Goal: Information Seeking & Learning: Learn about a topic

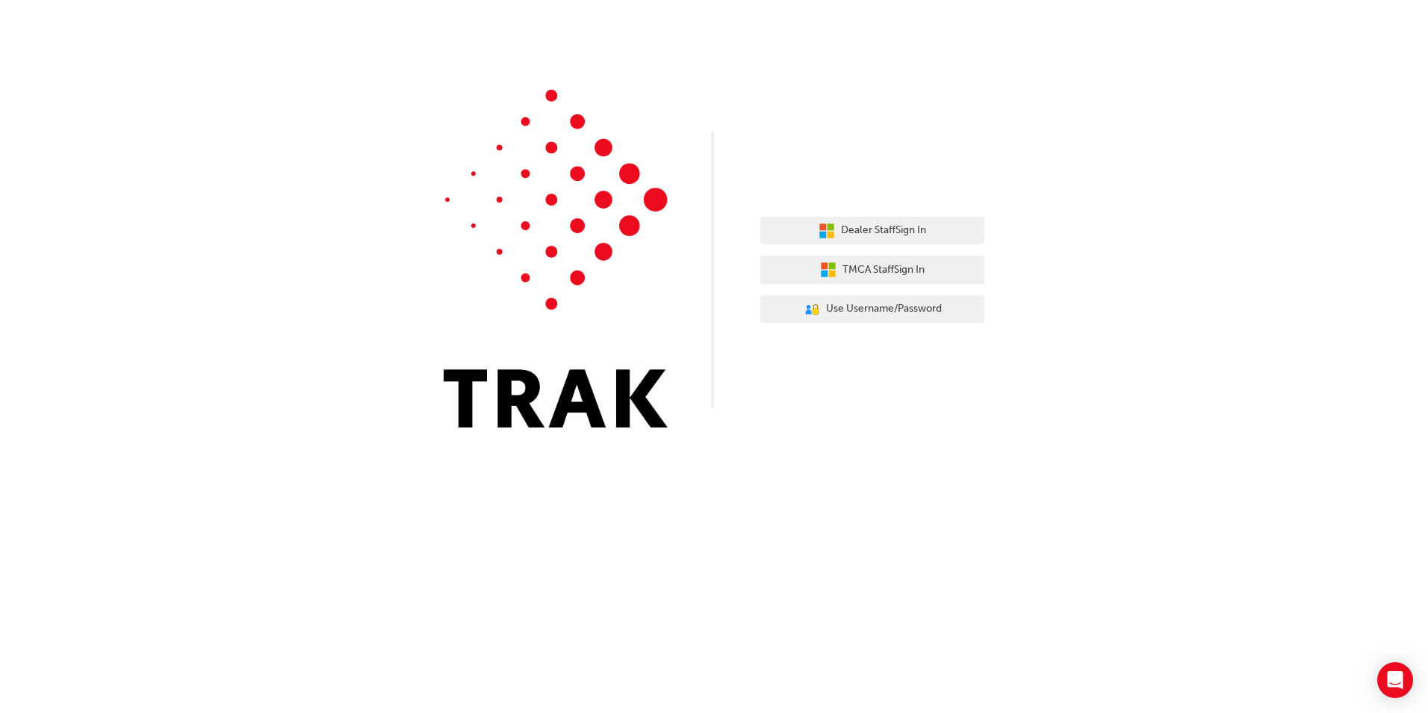
click at [935, 522] on div "Dealer Staff Sign In TMCA Staff Sign In User Authentication Icon - Blue Person,…" at bounding box center [714, 356] width 1428 height 713
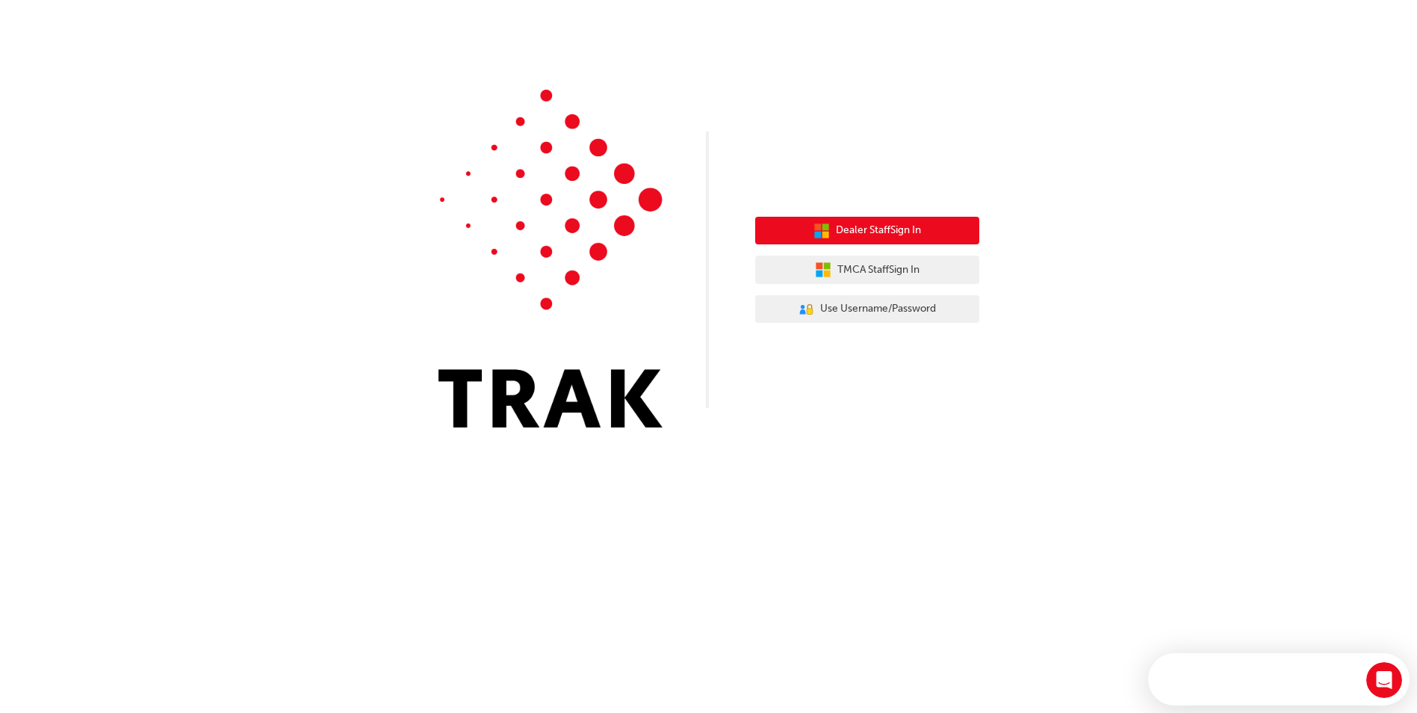
click at [931, 238] on button "Dealer Staff Sign In" at bounding box center [867, 231] width 224 height 28
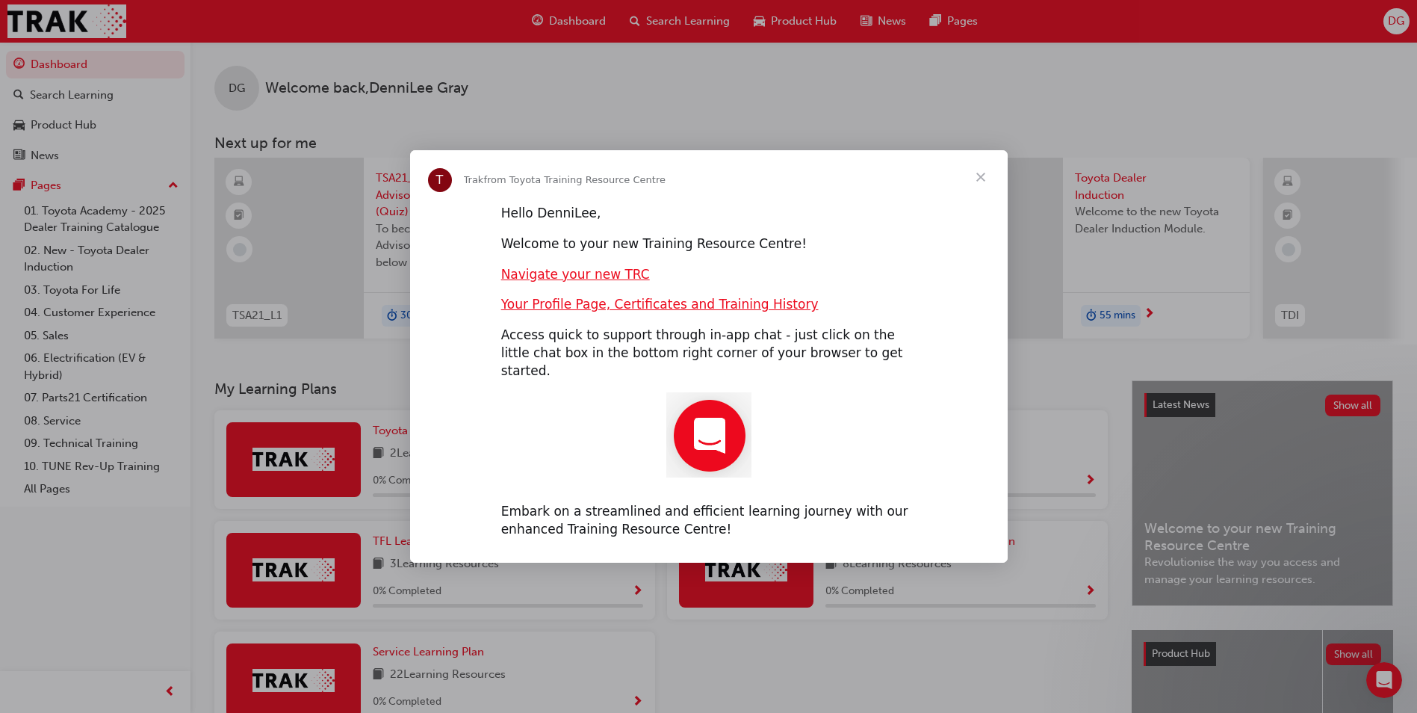
click at [709, 184] on span "Close" at bounding box center [981, 177] width 54 height 54
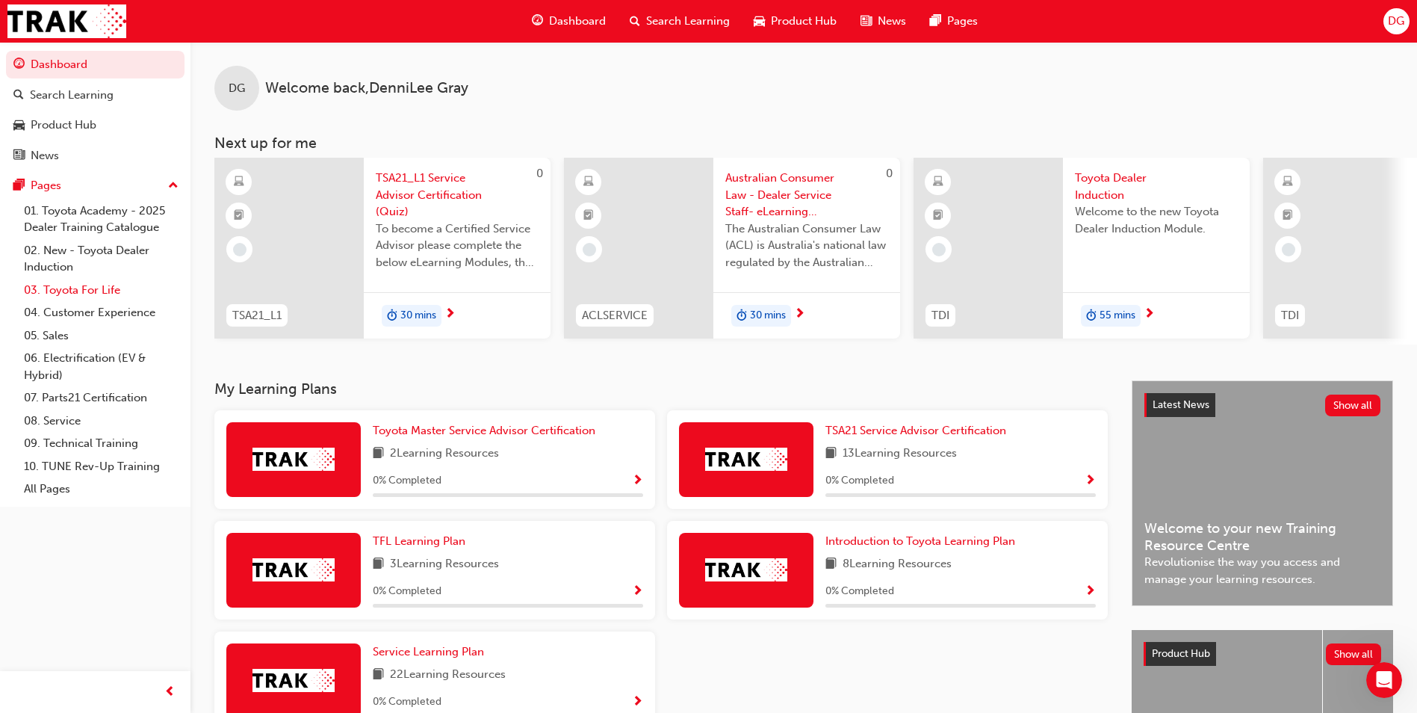
click at [81, 288] on link "03. Toyota For Life" at bounding box center [101, 290] width 167 height 23
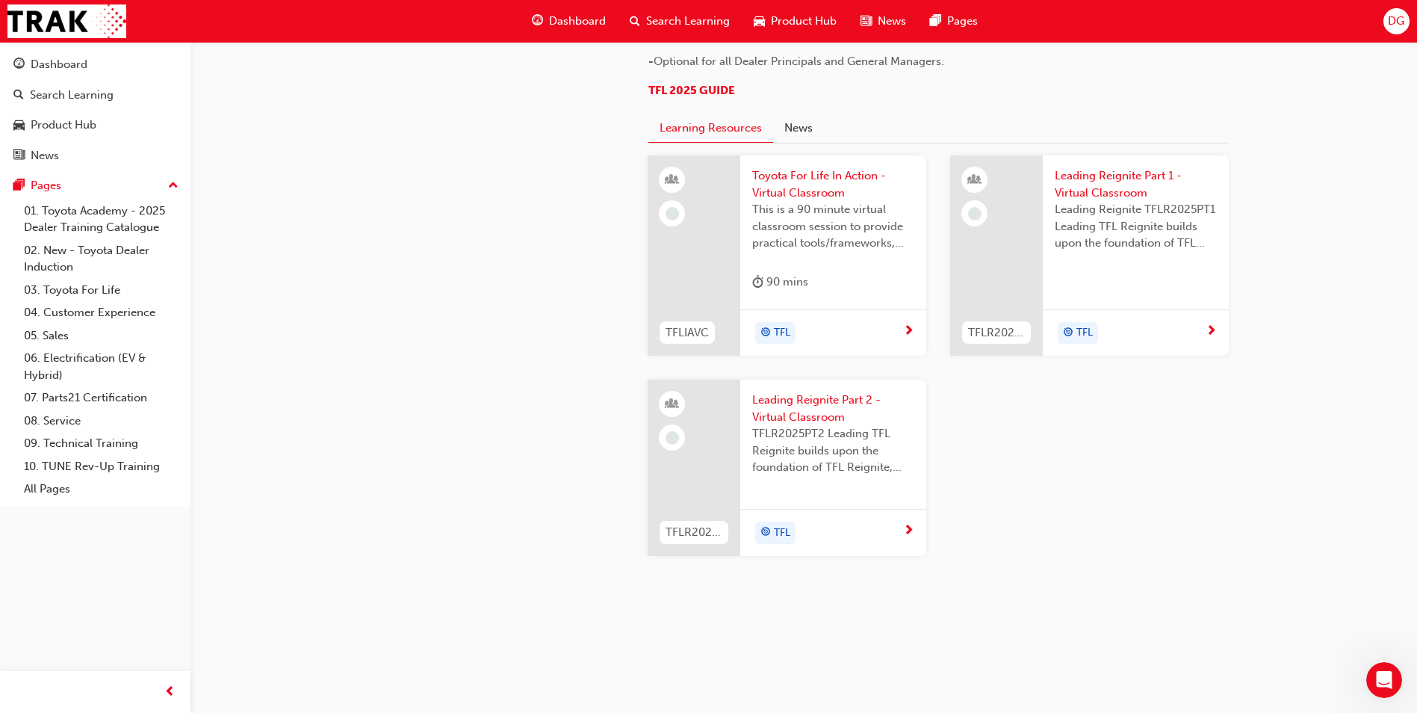
scroll to position [1419, 0]
click at [709, 252] on span "This is a 90 minute virtual classroom session to provide practical tools/framew…" at bounding box center [833, 226] width 162 height 51
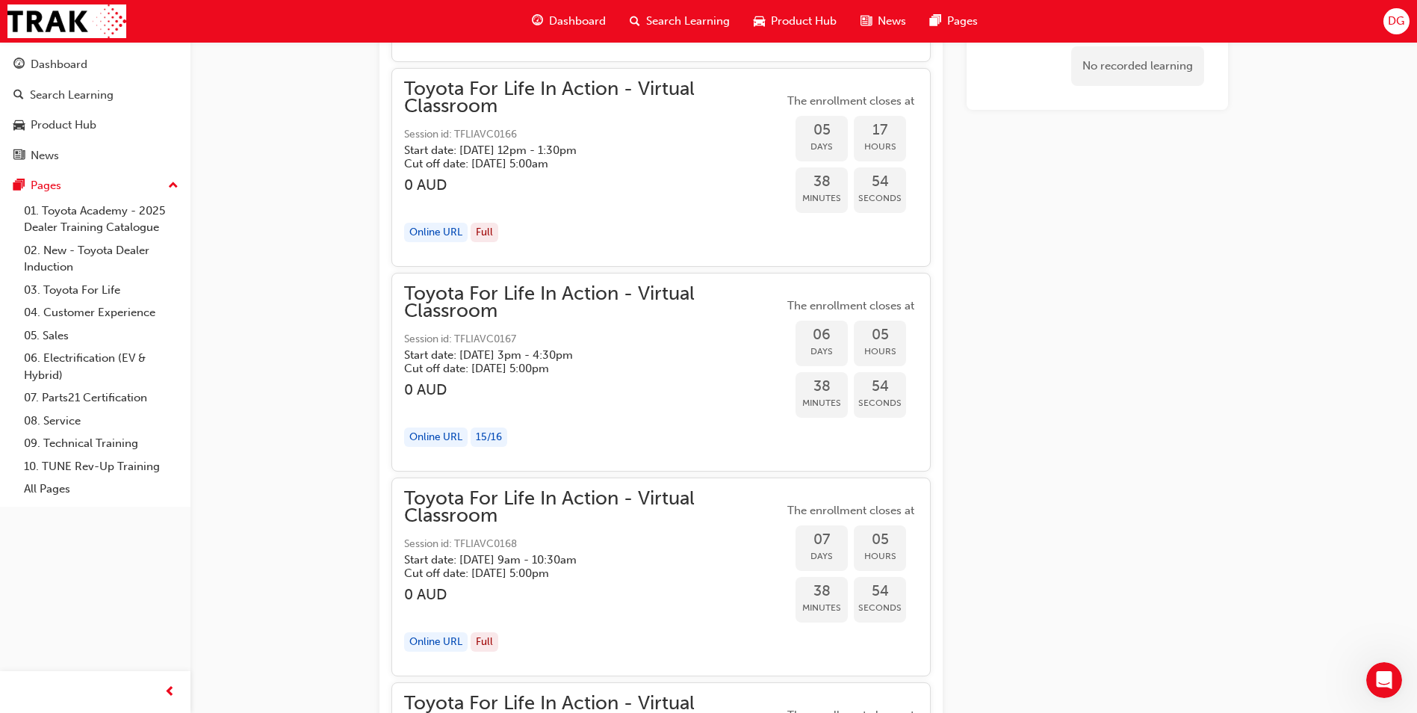
scroll to position [3205, 0]
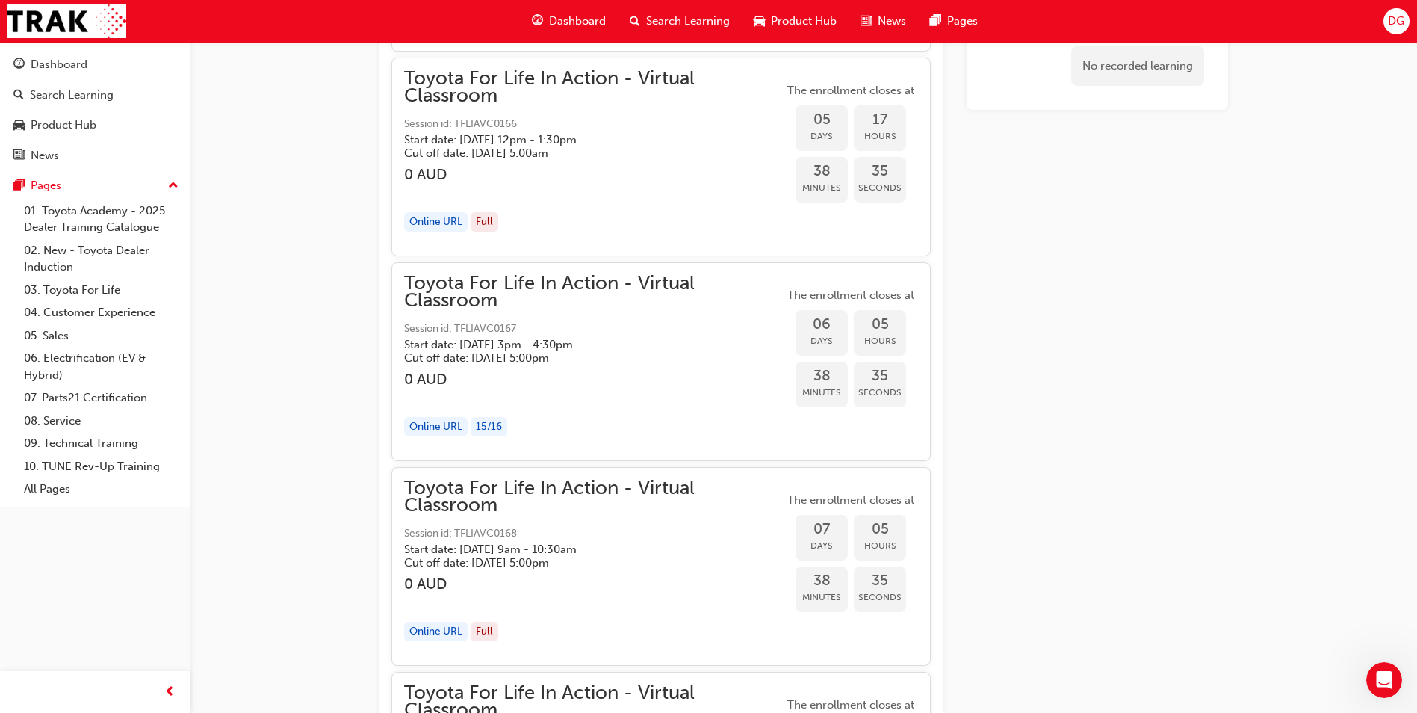
click at [581, 377] on h3 "0 AUD" at bounding box center [593, 378] width 379 height 17
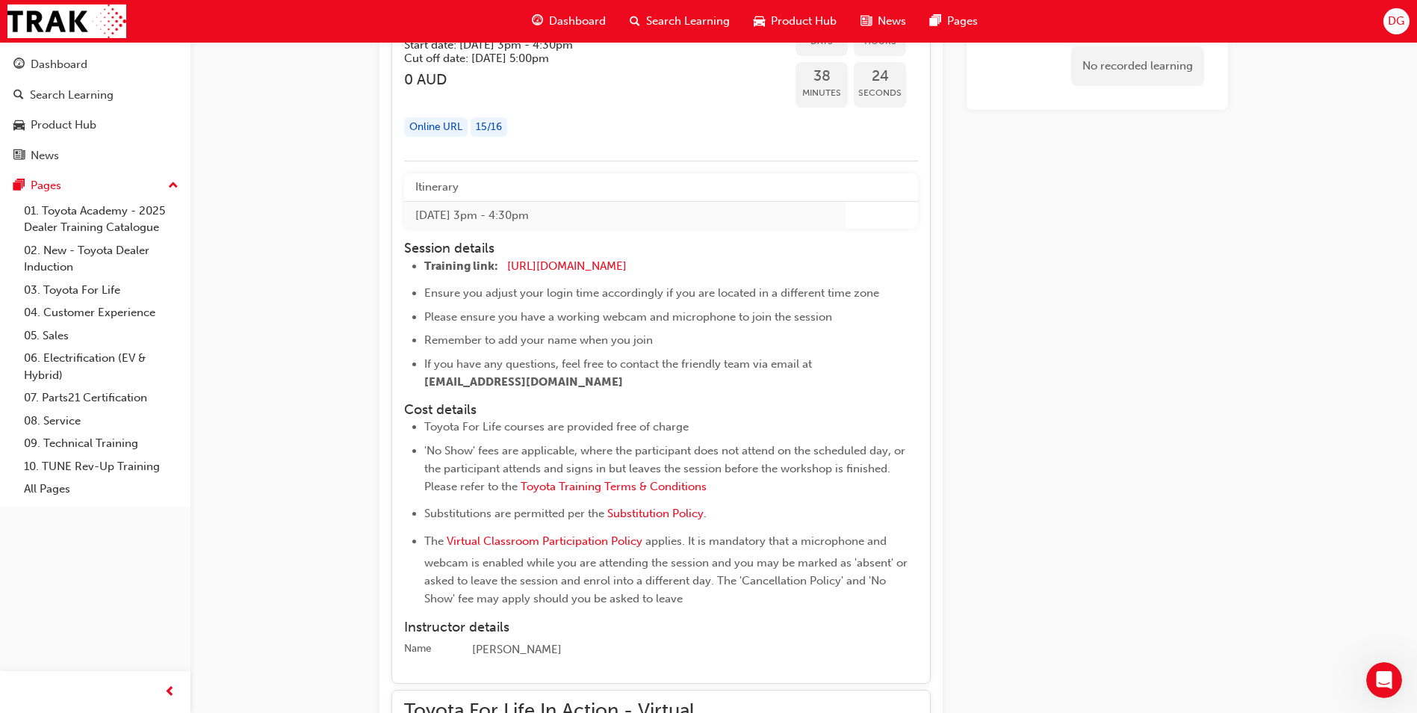
scroll to position [3504, 0]
click at [497, 122] on div "15 / 16" at bounding box center [489, 128] width 37 height 20
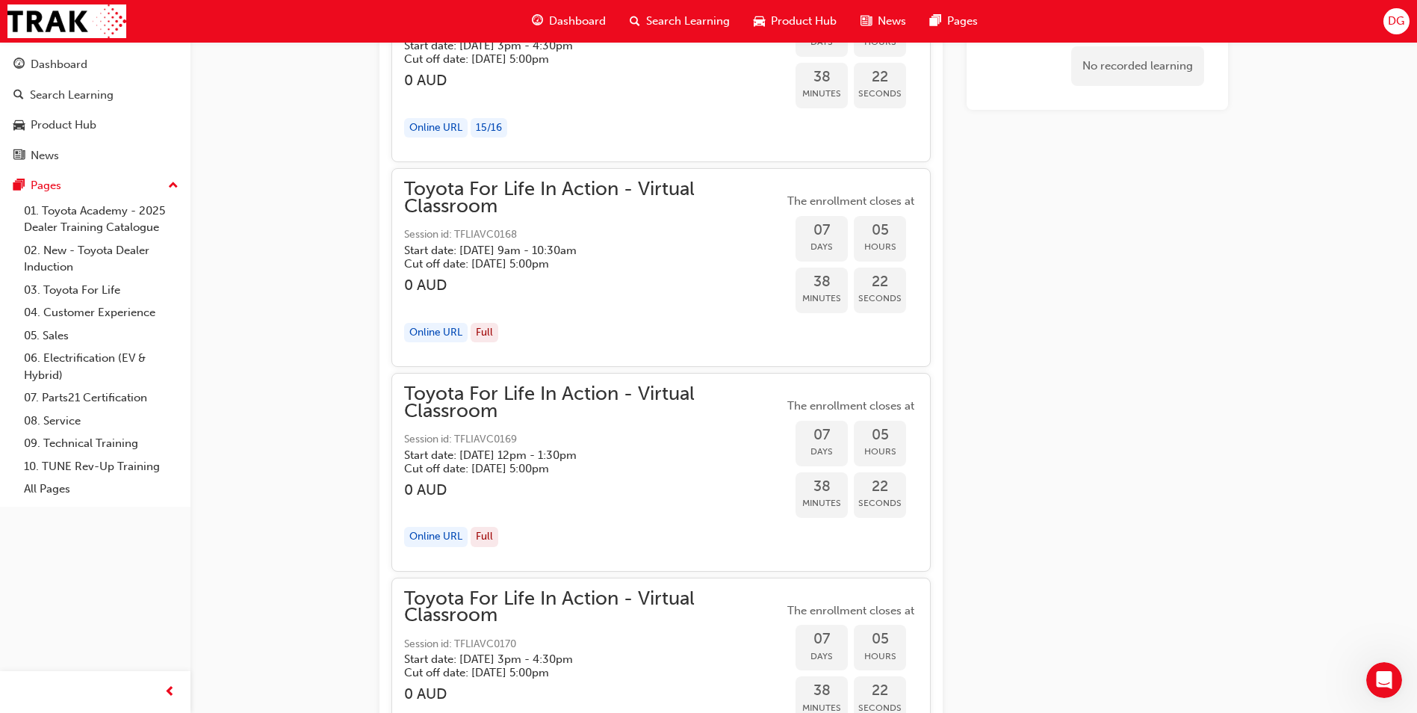
click at [499, 124] on div "15 / 16" at bounding box center [489, 128] width 37 height 20
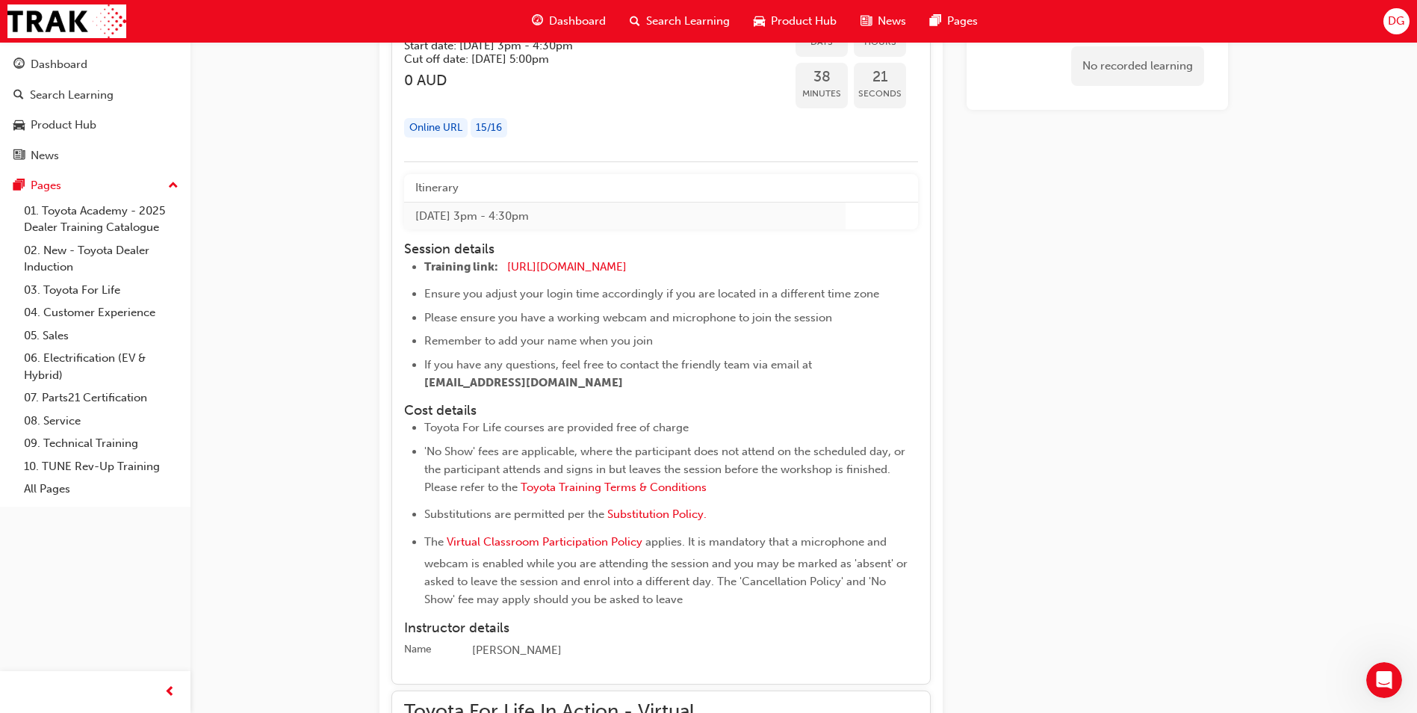
click at [448, 125] on div "Online URL" at bounding box center [435, 128] width 63 height 20
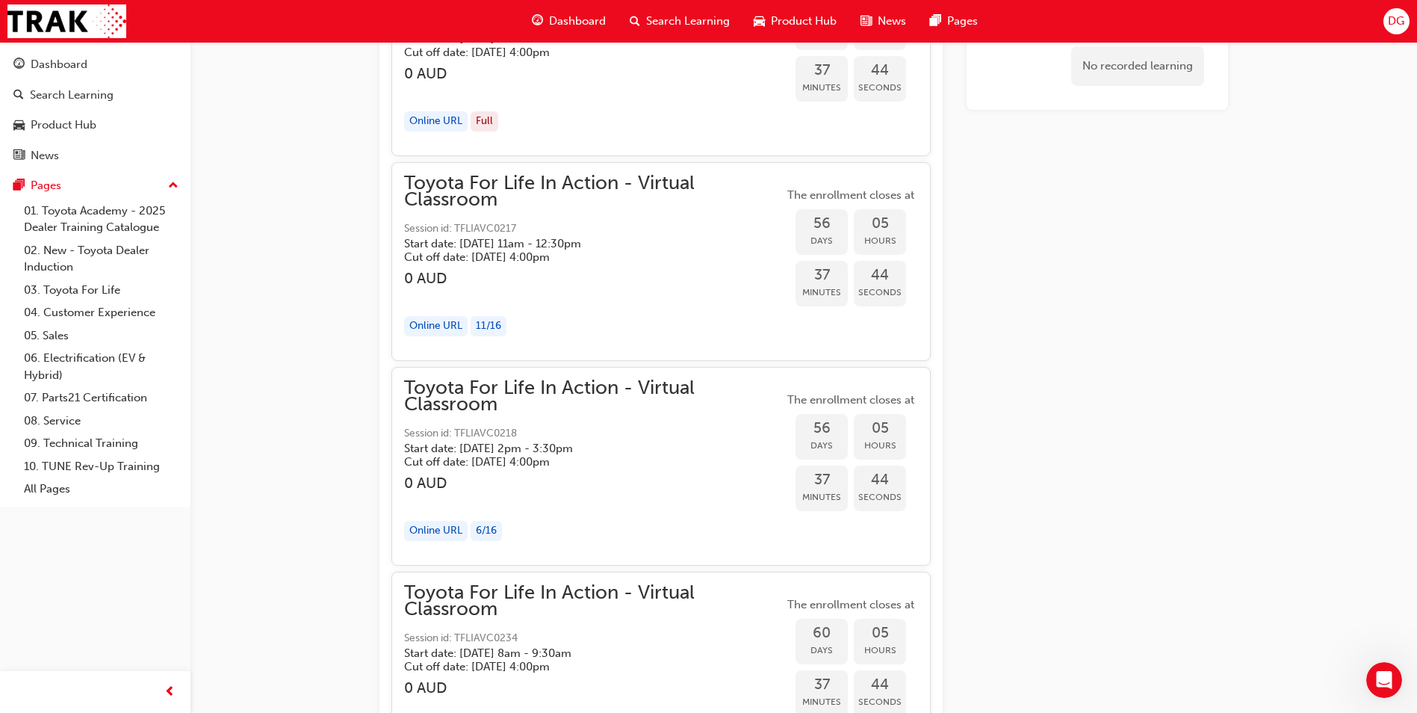
scroll to position [15304, 0]
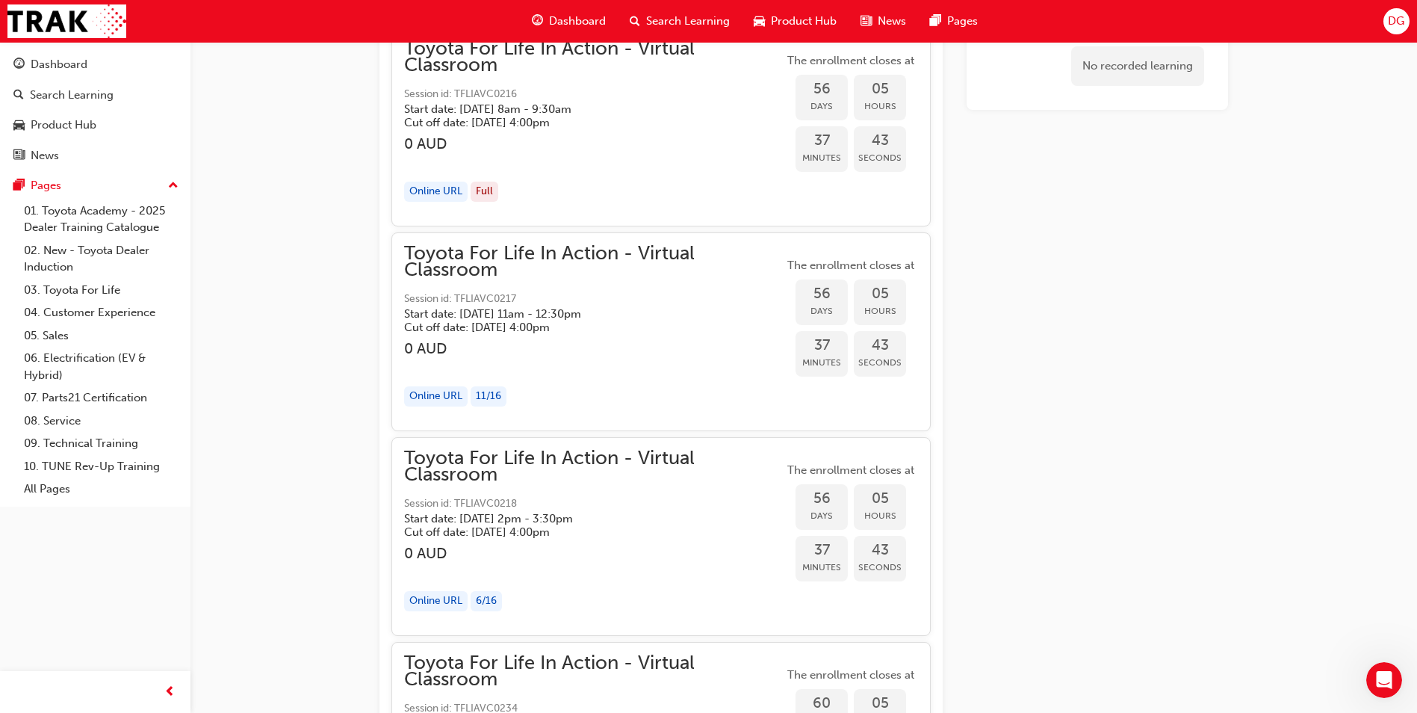
click at [594, 325] on h5 "Cut off date: [DATE] 4:00pm" at bounding box center [582, 326] width 356 height 13
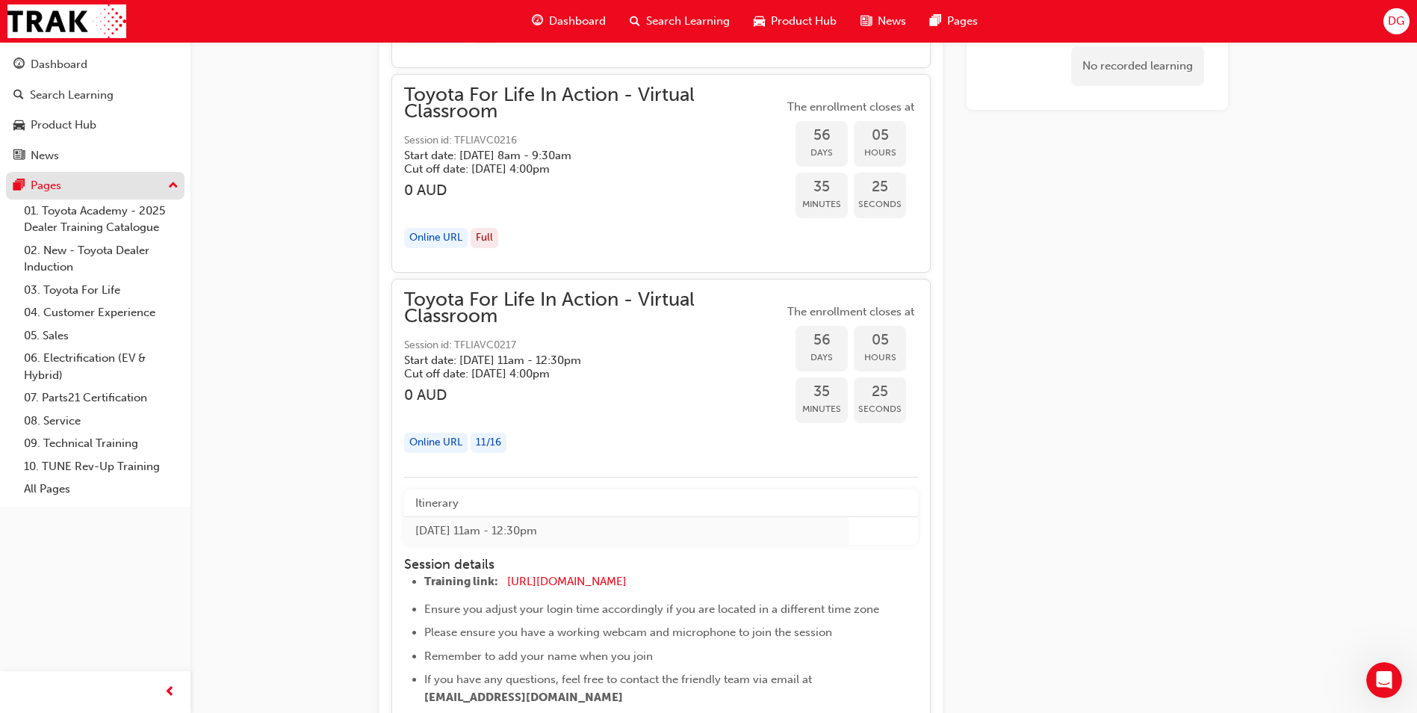
scroll to position [15155, 0]
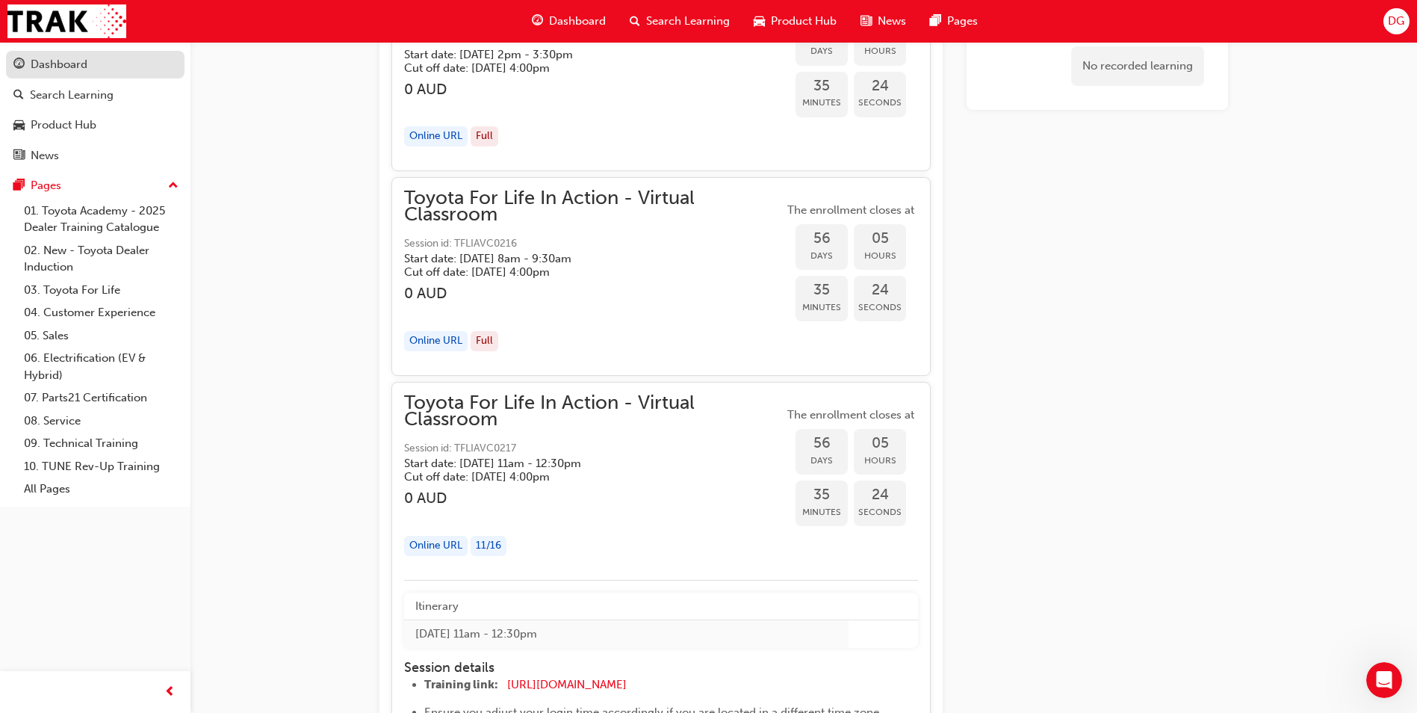
click at [66, 69] on div "Dashboard" at bounding box center [59, 64] width 57 height 17
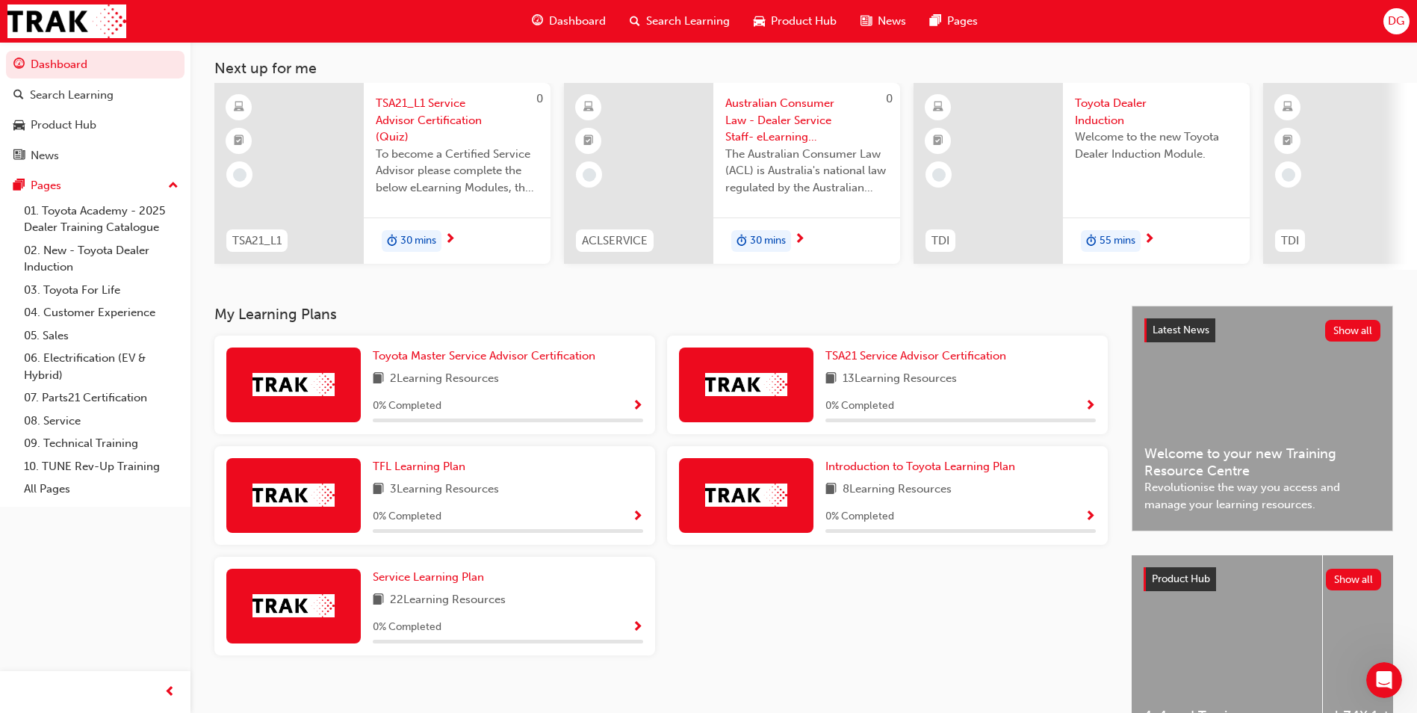
scroll to position [149, 0]
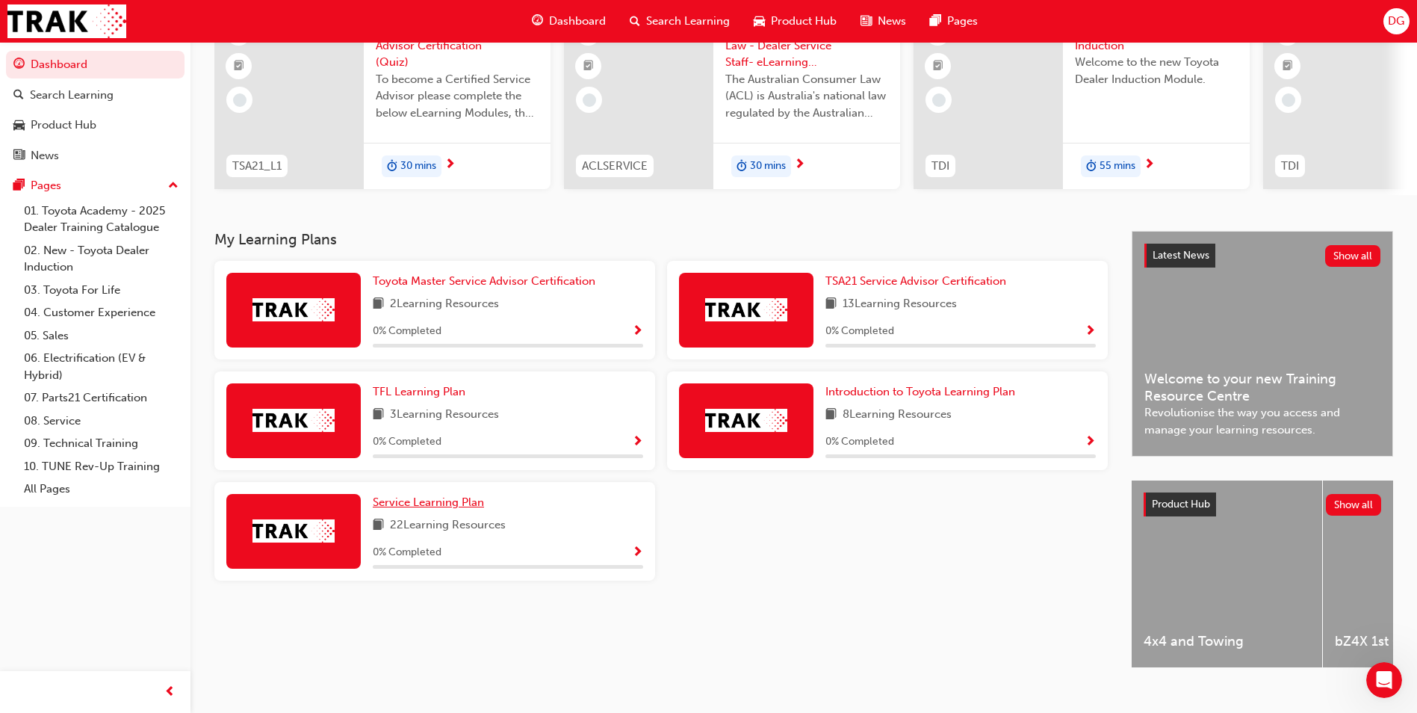
click at [454, 507] on span "Service Learning Plan" at bounding box center [428, 501] width 111 height 13
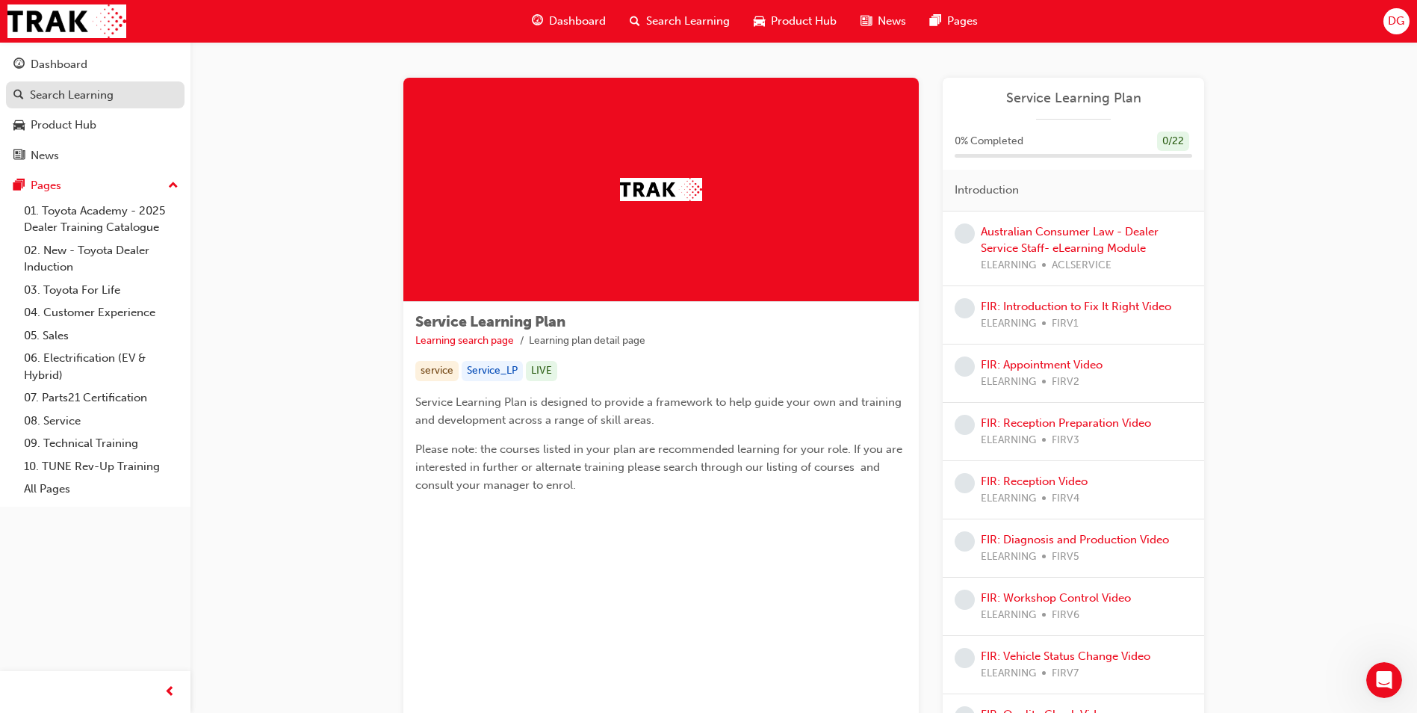
click at [73, 99] on div "Search Learning" at bounding box center [72, 95] width 84 height 17
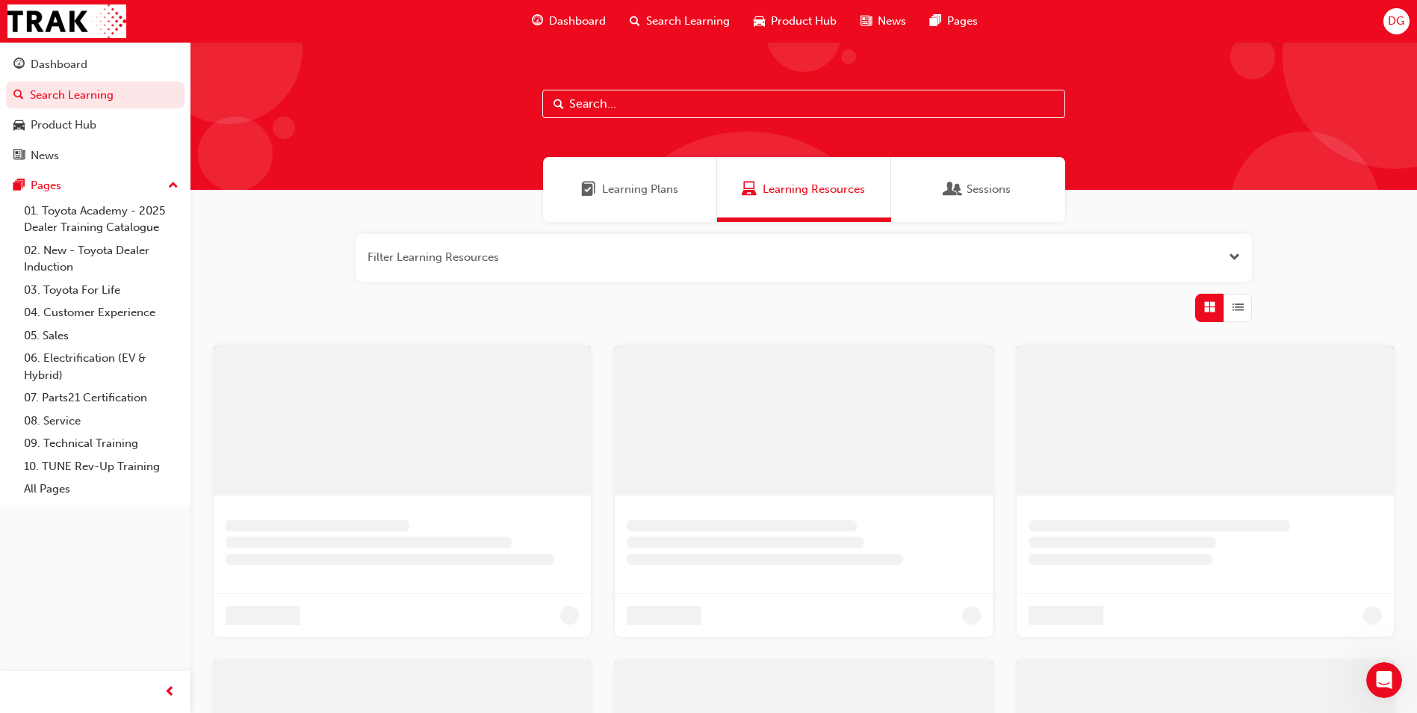
click at [625, 102] on input "text" at bounding box center [803, 104] width 523 height 28
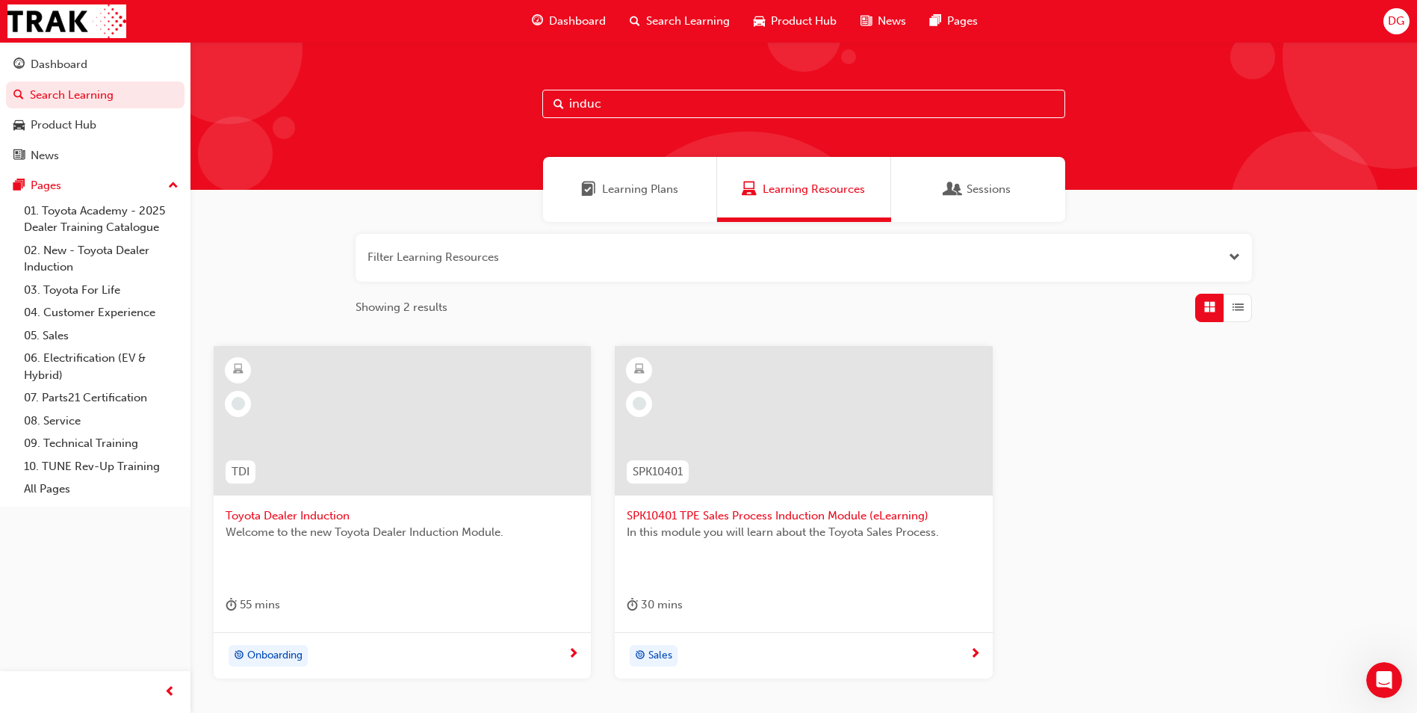
type input "induc"
